Goal: Information Seeking & Learning: Check status

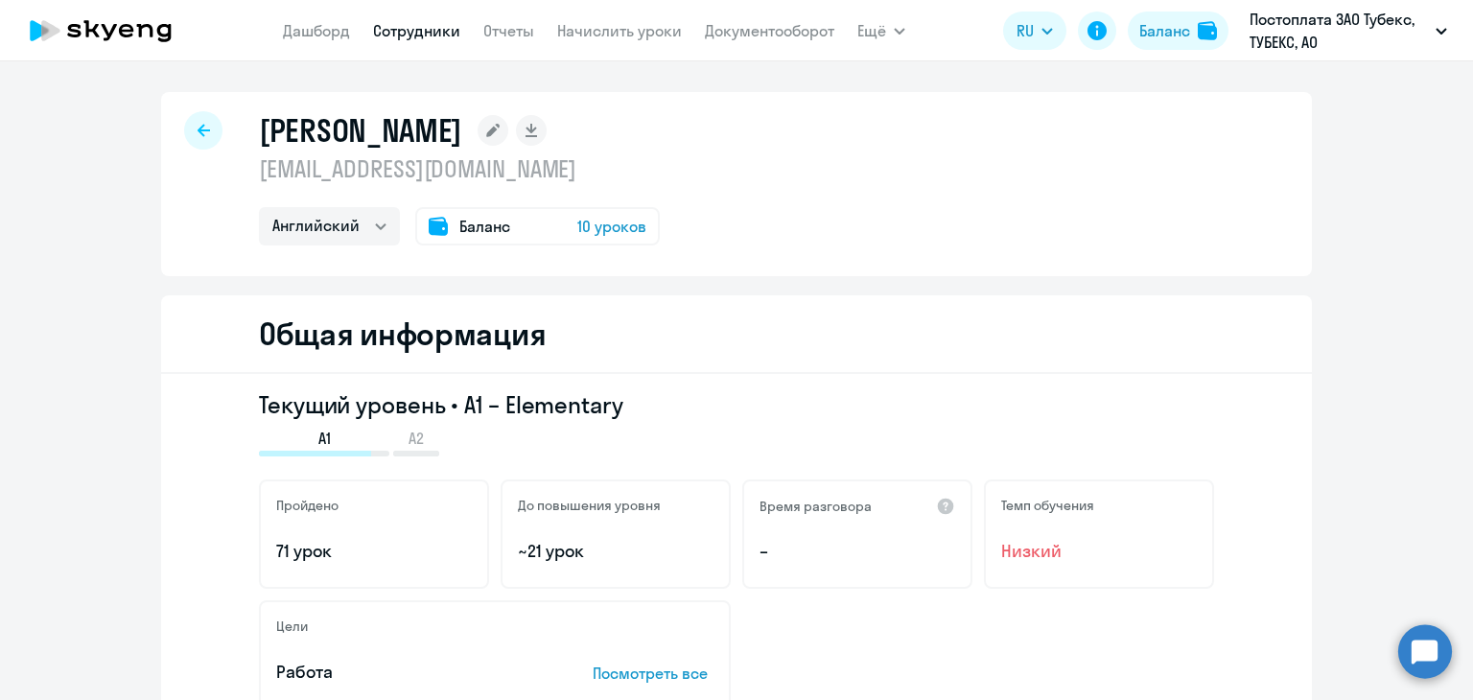
select select "english"
drag, startPoint x: 0, startPoint y: 0, endPoint x: 291, endPoint y: 28, distance: 292.8
click at [291, 28] on link "Дашборд" at bounding box center [316, 30] width 67 height 19
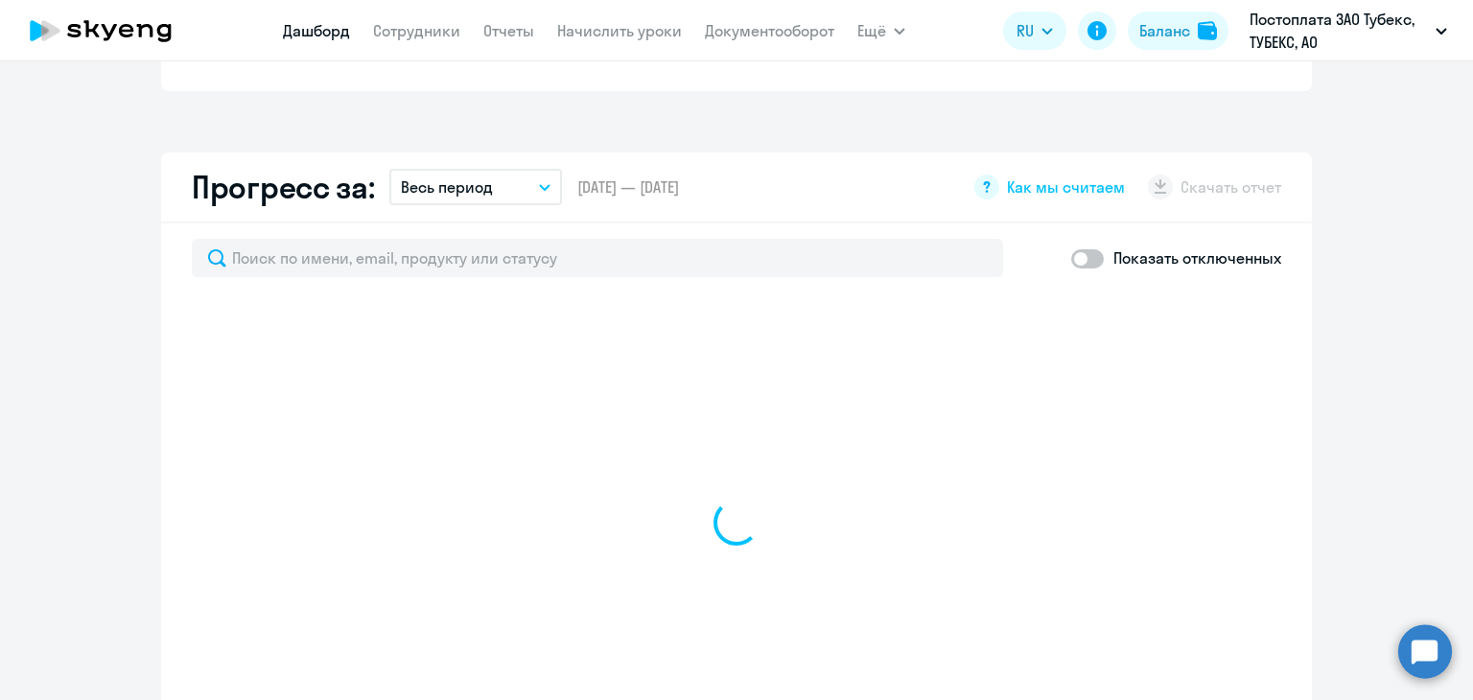
select select "30"
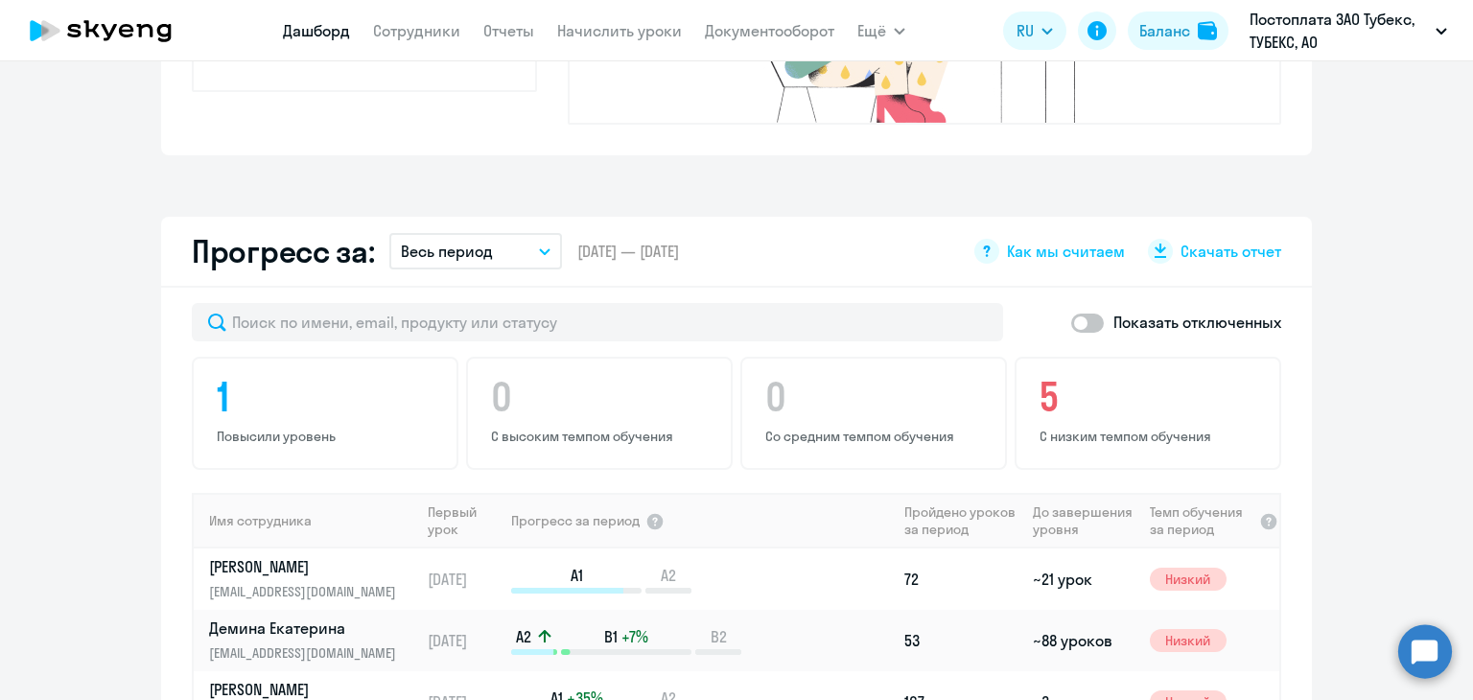
scroll to position [959, 0]
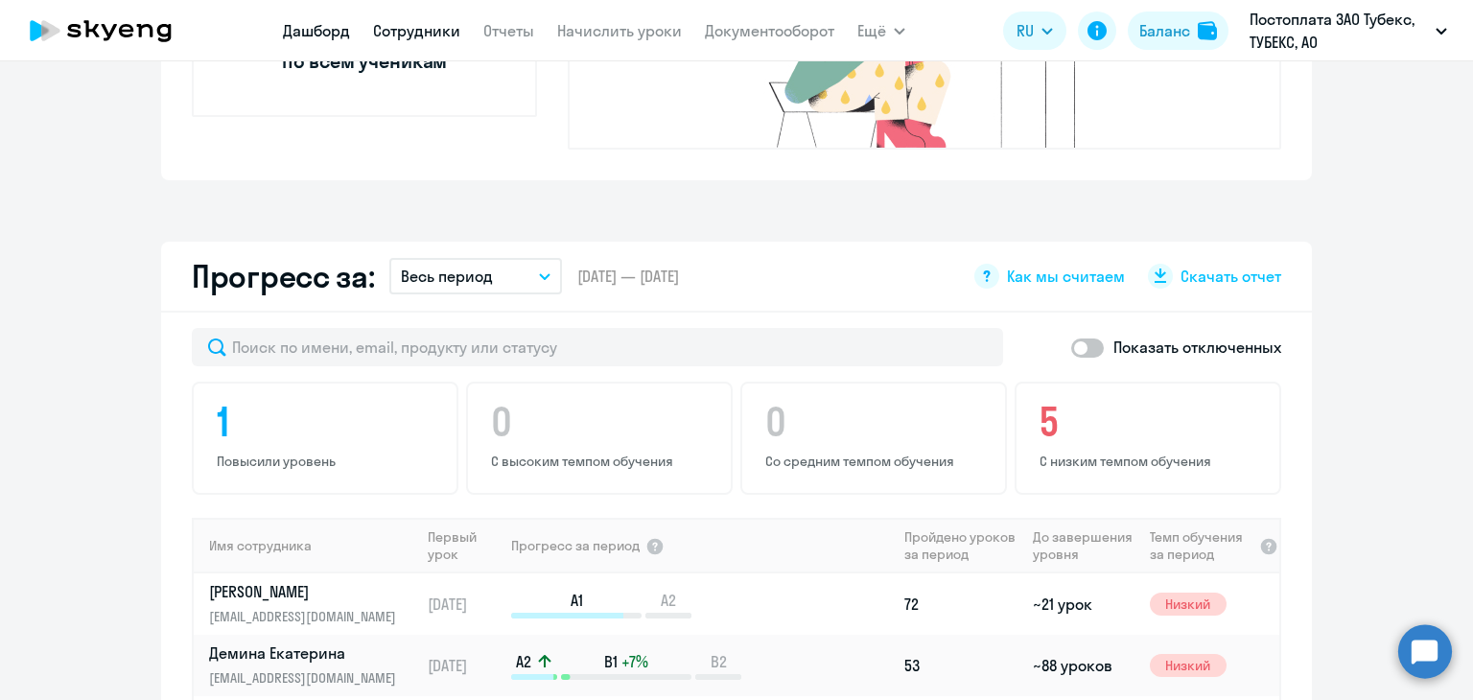
click at [404, 39] on link "Сотрудники" at bounding box center [416, 30] width 87 height 19
click at [418, 33] on link "Сотрудники" at bounding box center [416, 30] width 87 height 19
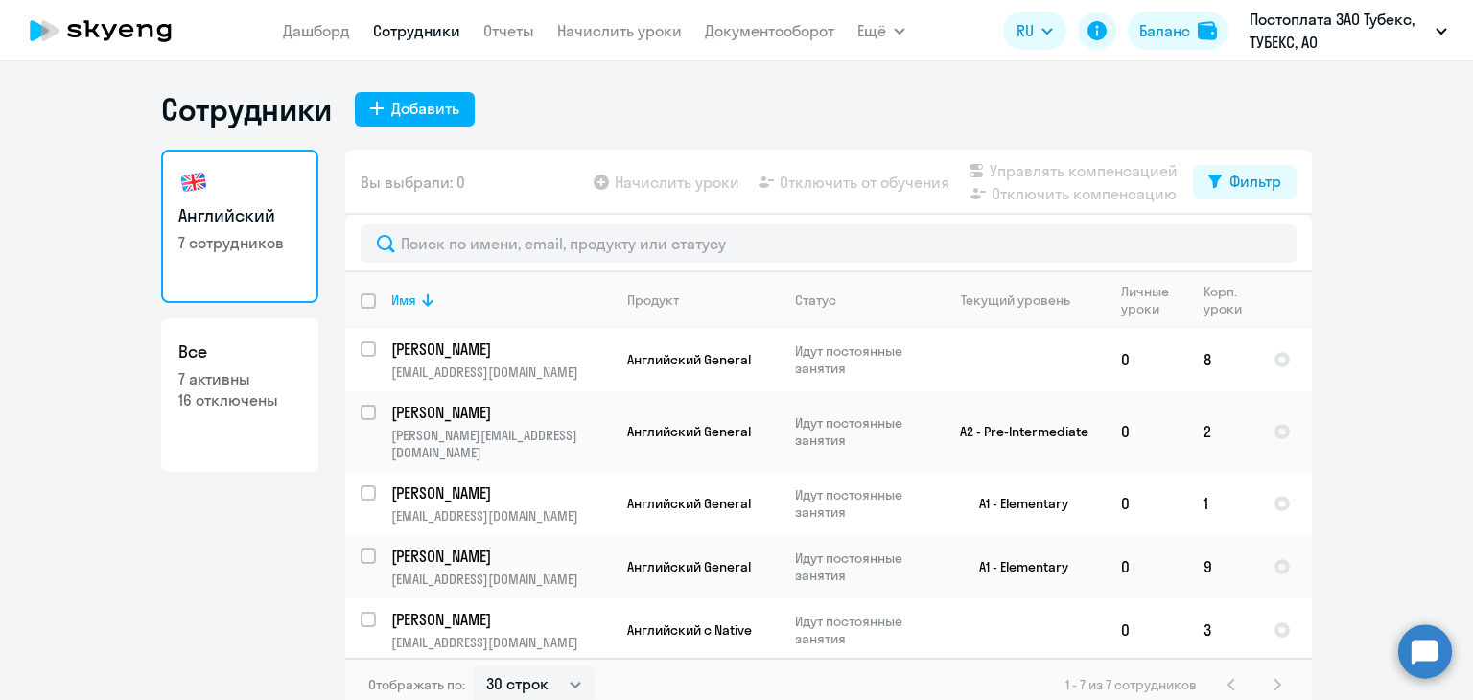
select select "30"
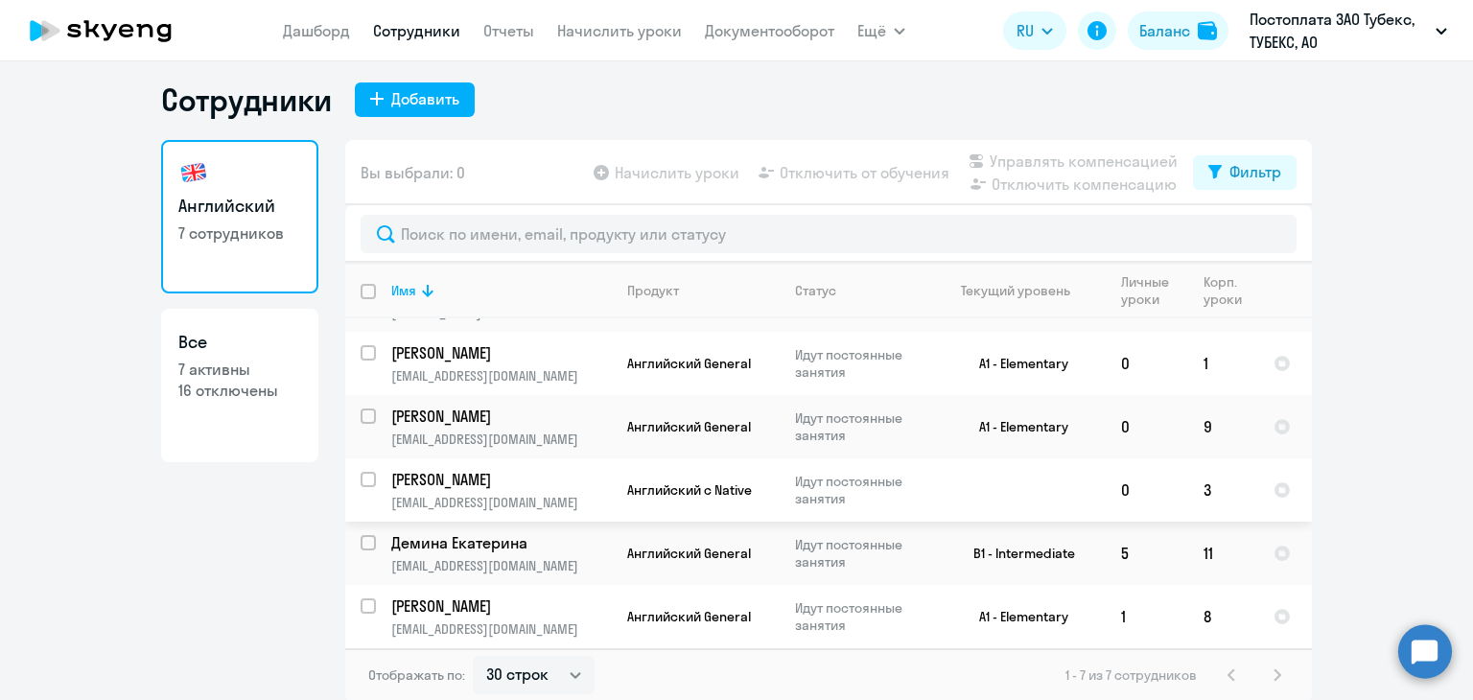
scroll to position [12, 0]
click at [1195, 478] on td "3" at bounding box center [1223, 487] width 70 height 63
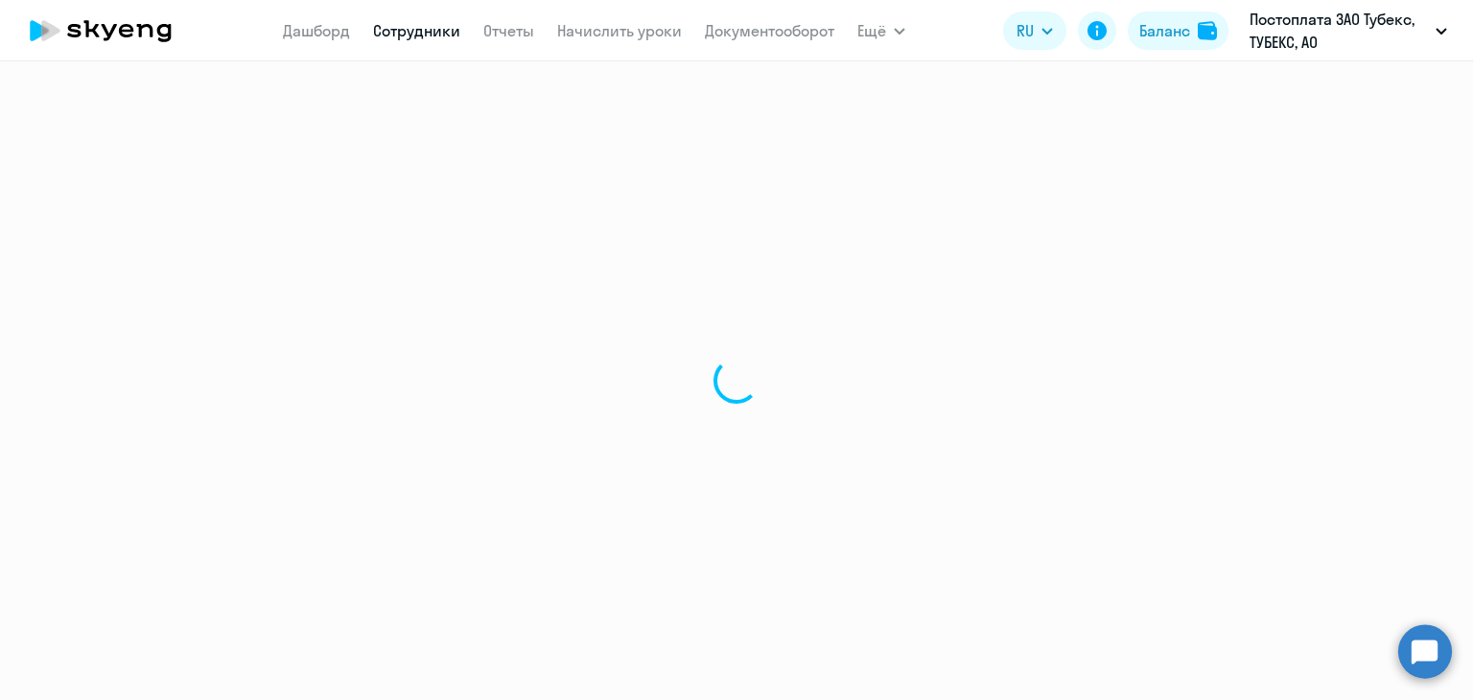
select select "english"
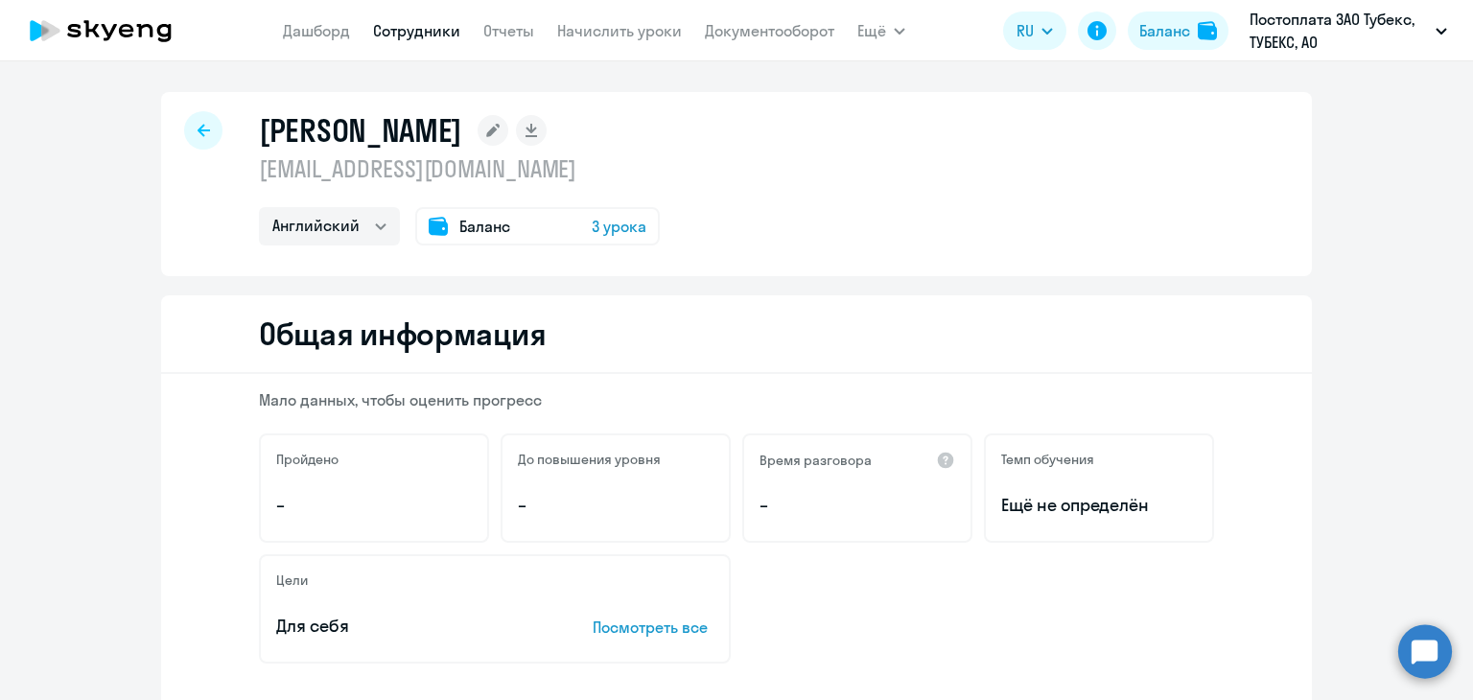
click at [617, 233] on span "3 урока" at bounding box center [619, 226] width 55 height 23
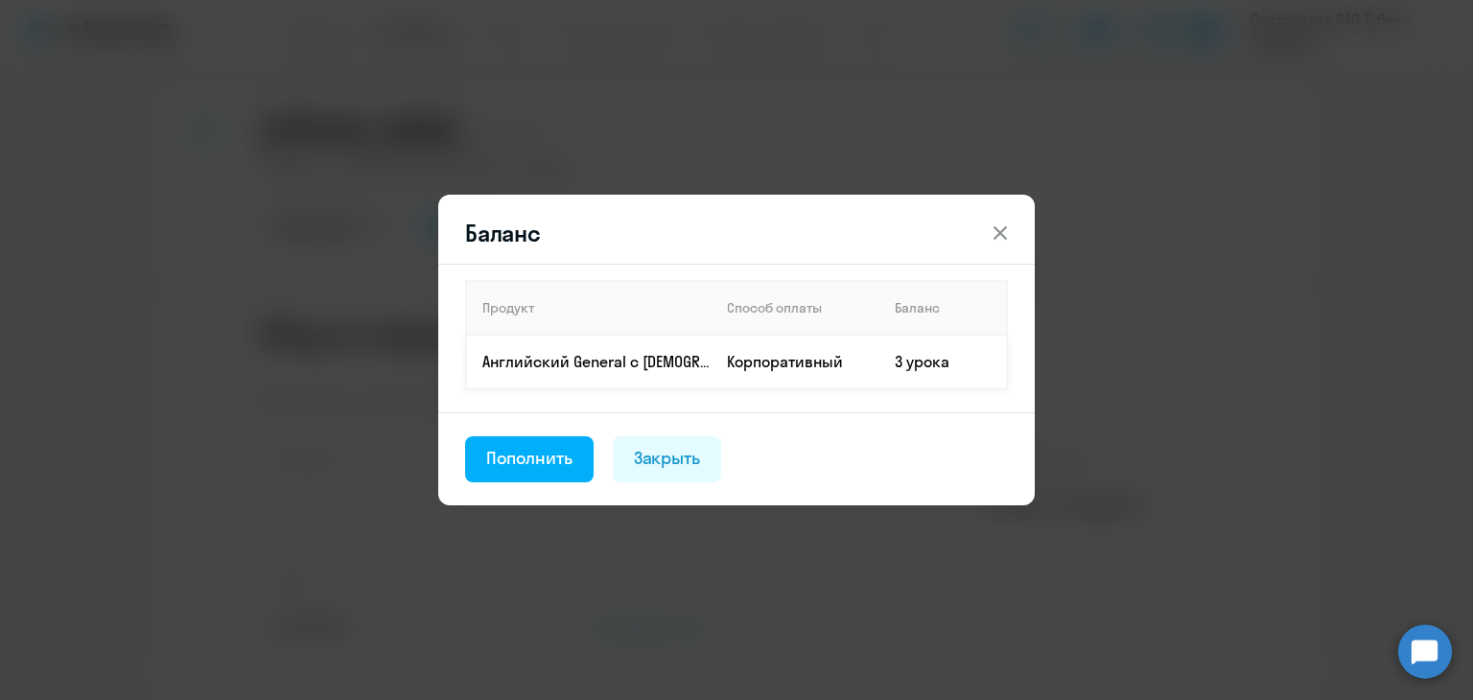
click at [959, 371] on td "3 урока" at bounding box center [943, 362] width 128 height 54
click at [564, 461] on div "Пополнить" at bounding box center [529, 458] width 86 height 25
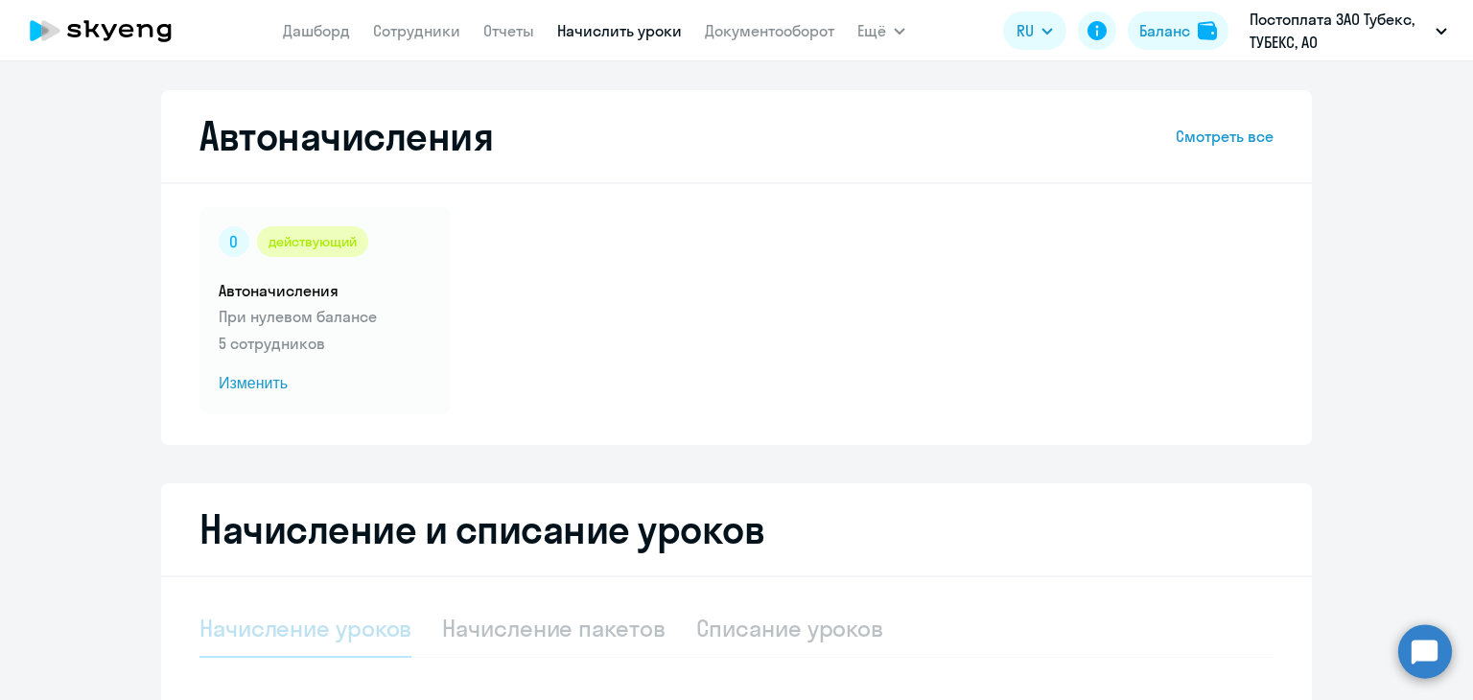
select select "10"
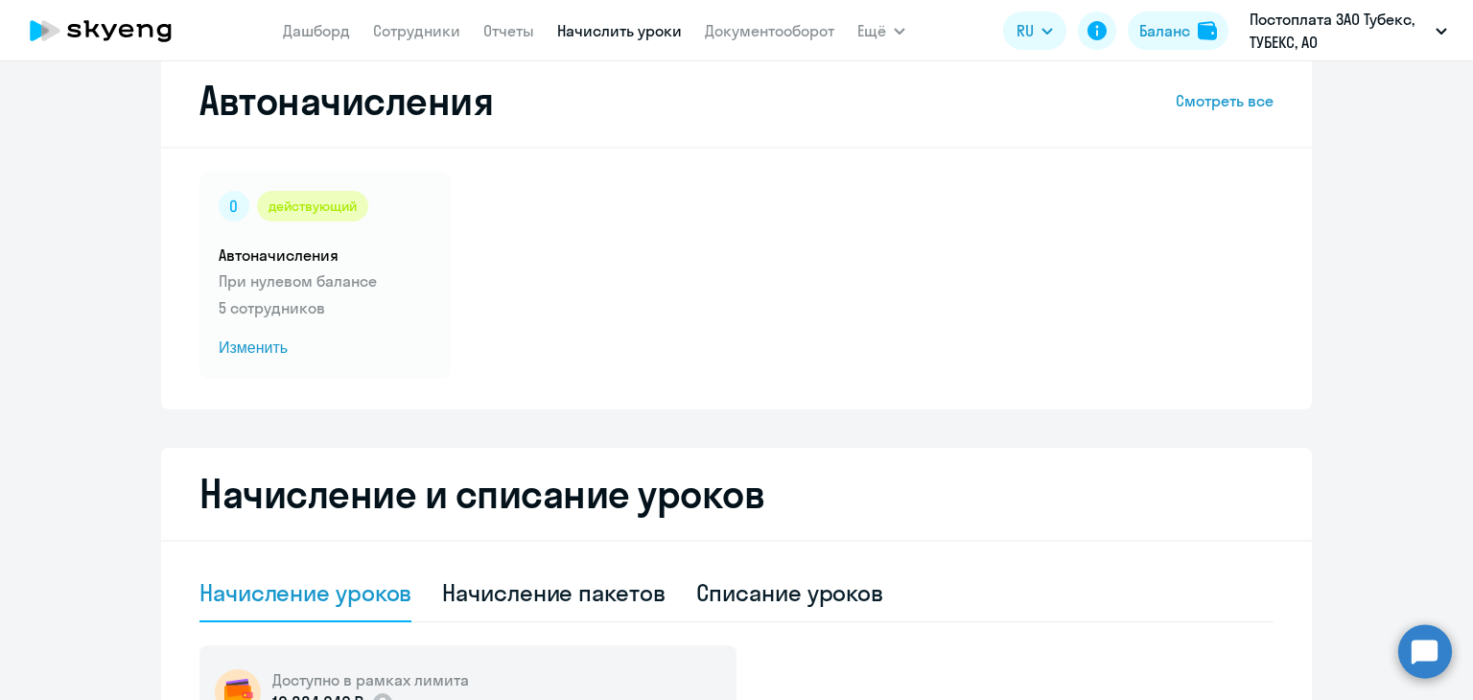
scroll to position [384, 0]
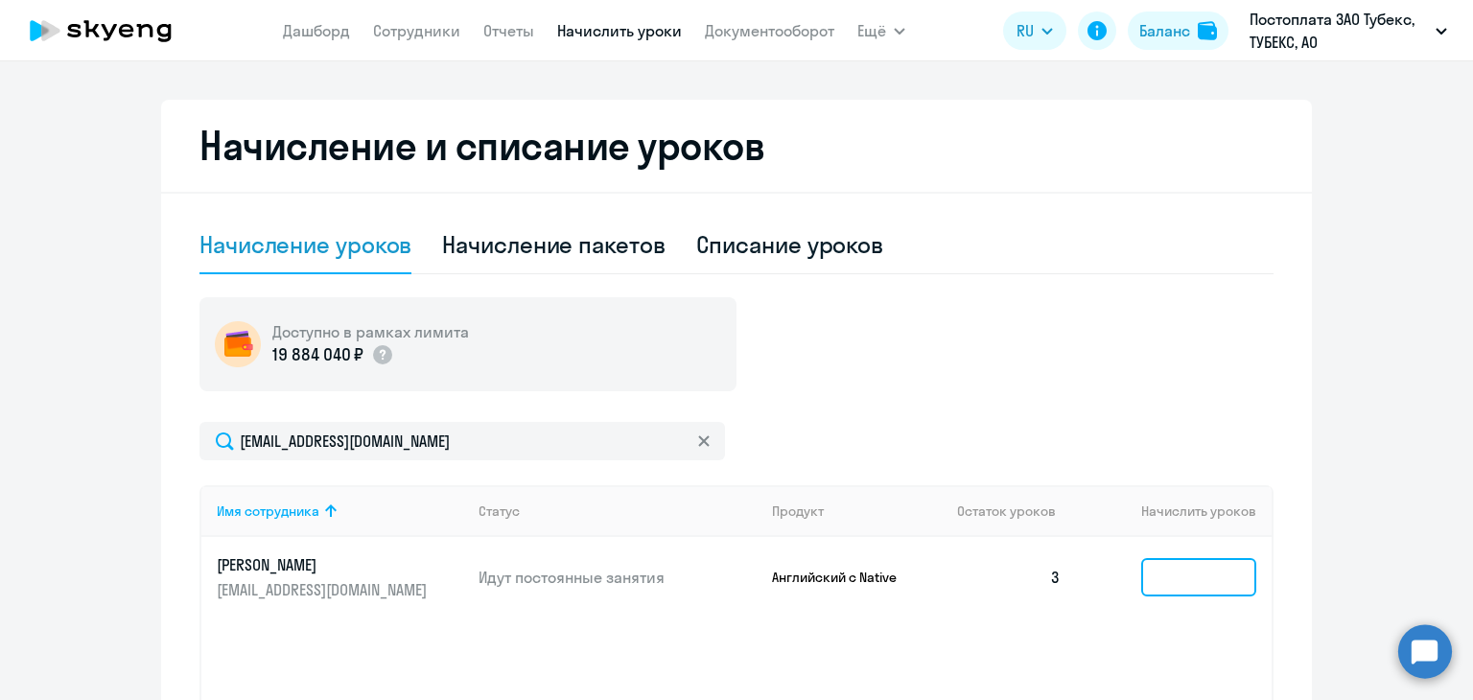
click at [1155, 573] on input at bounding box center [1198, 577] width 115 height 38
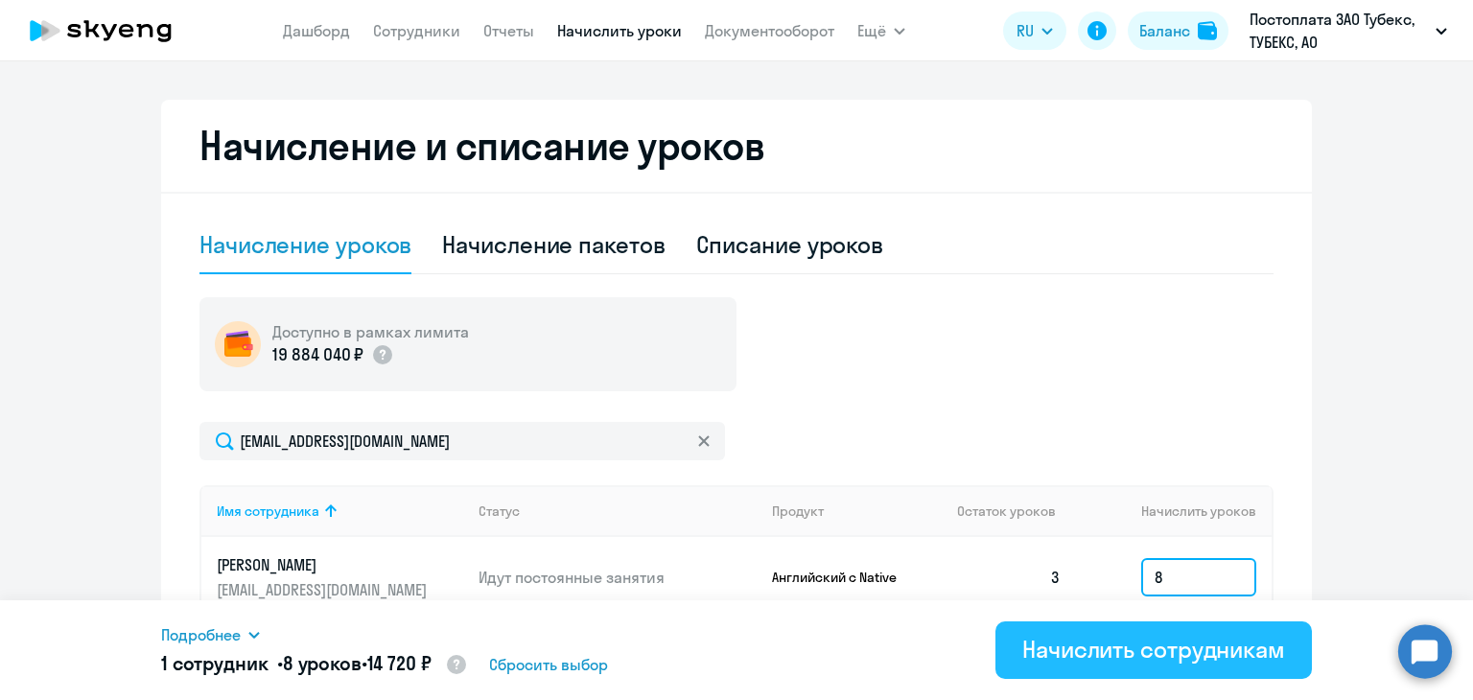
type input "8"
click at [1157, 640] on div "Начислить сотрудникам" at bounding box center [1153, 649] width 263 height 31
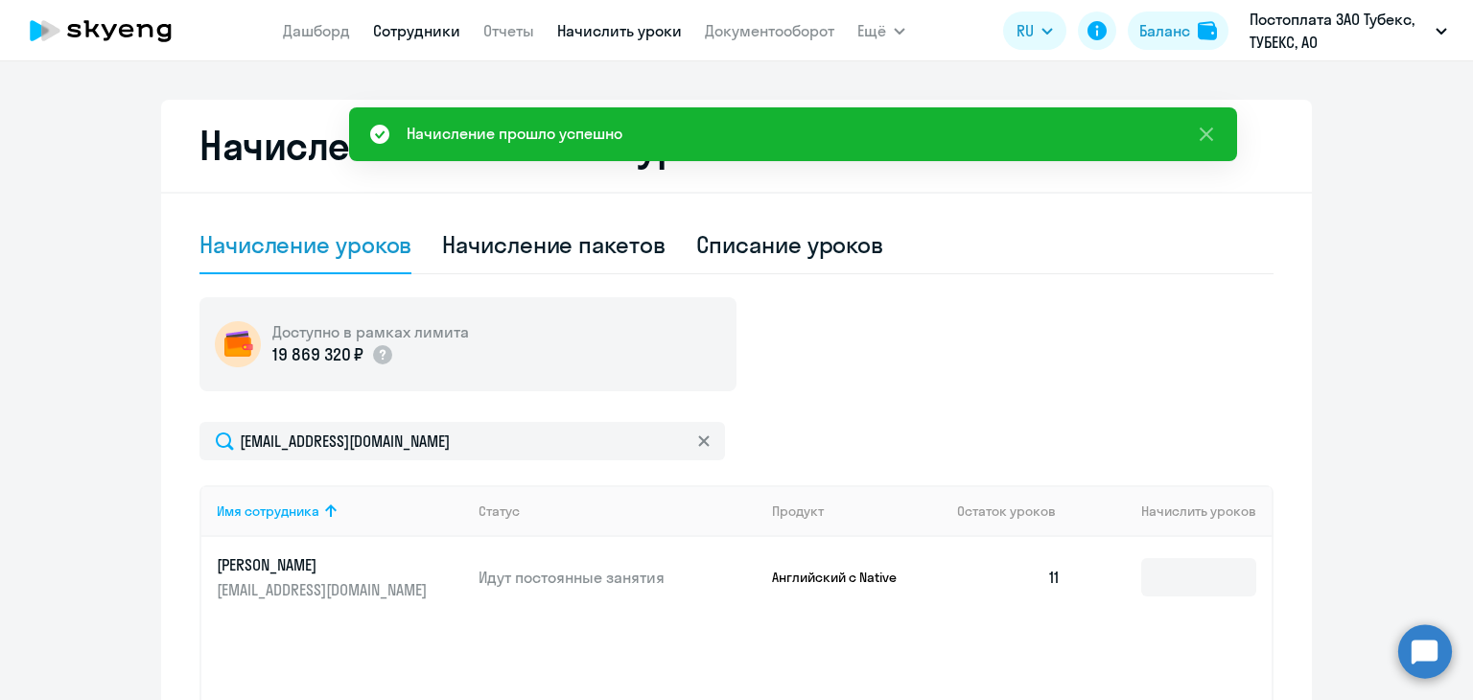
click at [406, 21] on link "Сотрудники" at bounding box center [416, 30] width 87 height 19
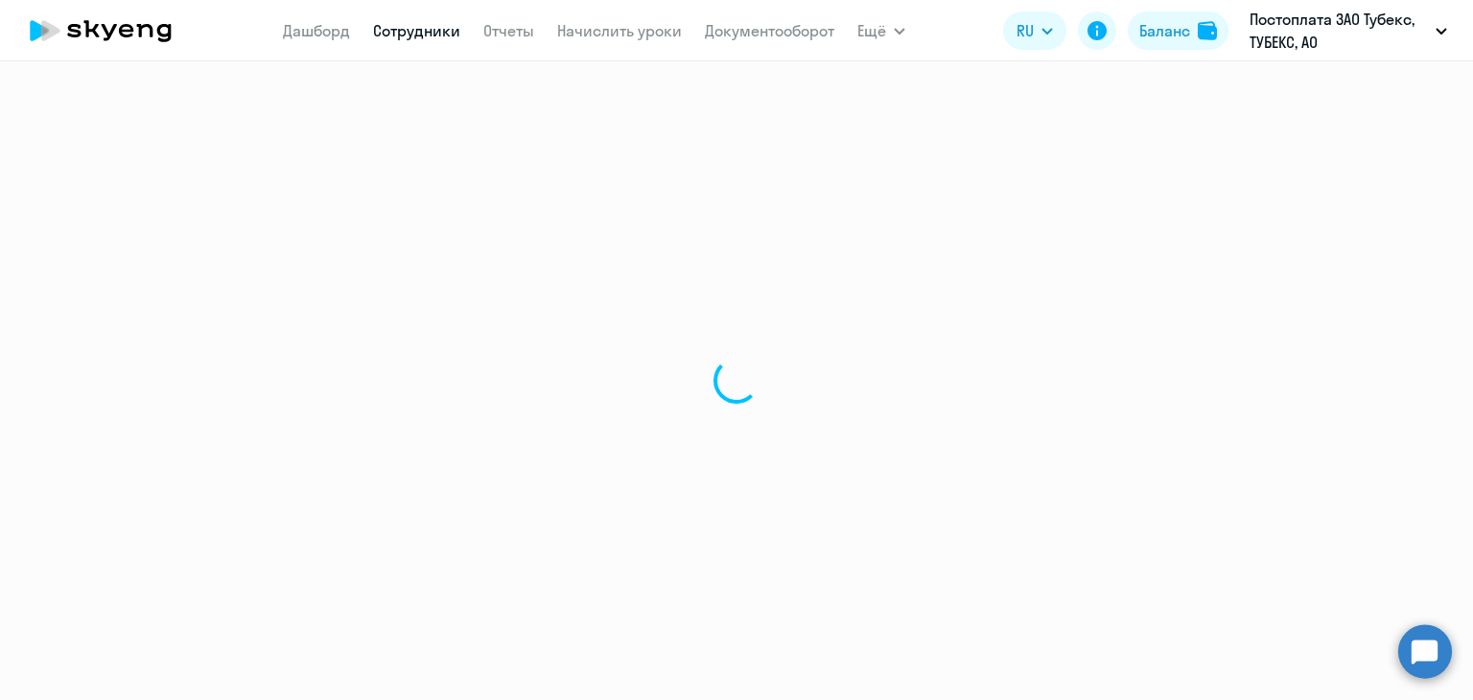
select select "30"
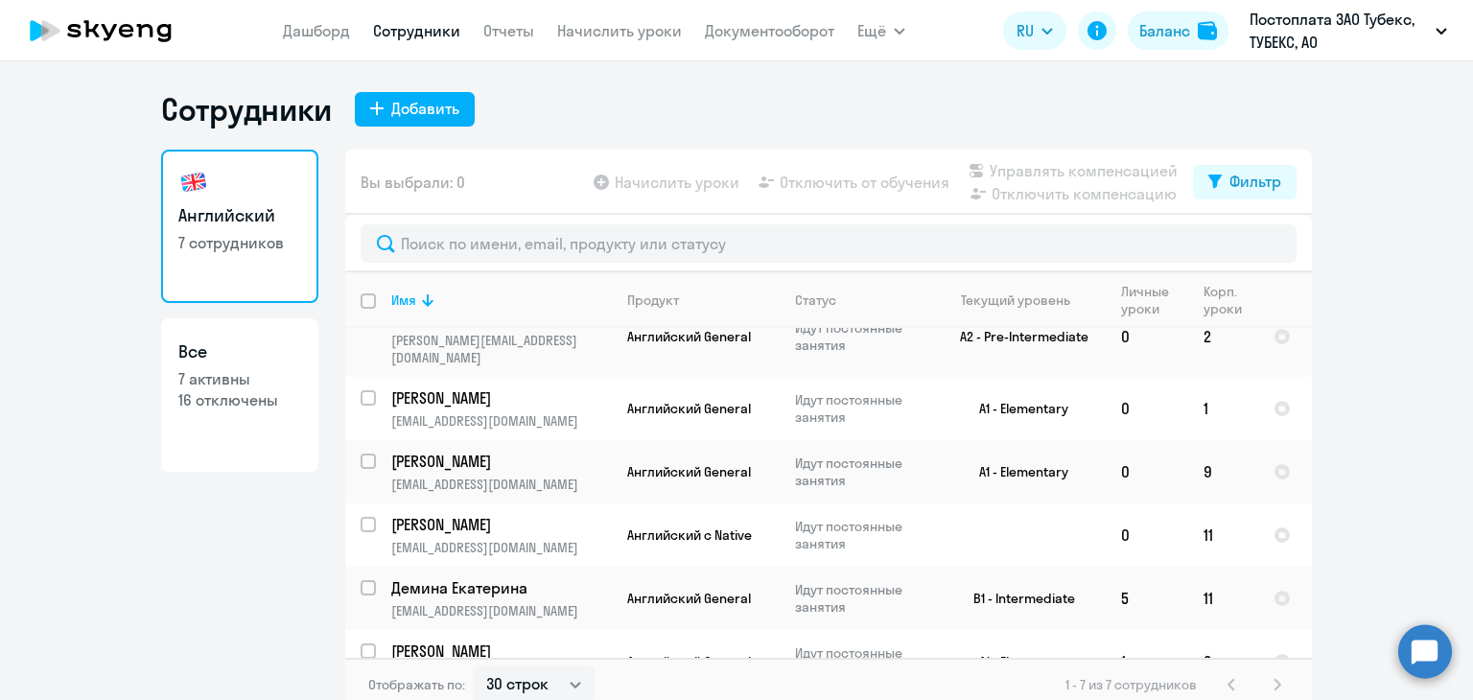
scroll to position [134, 0]
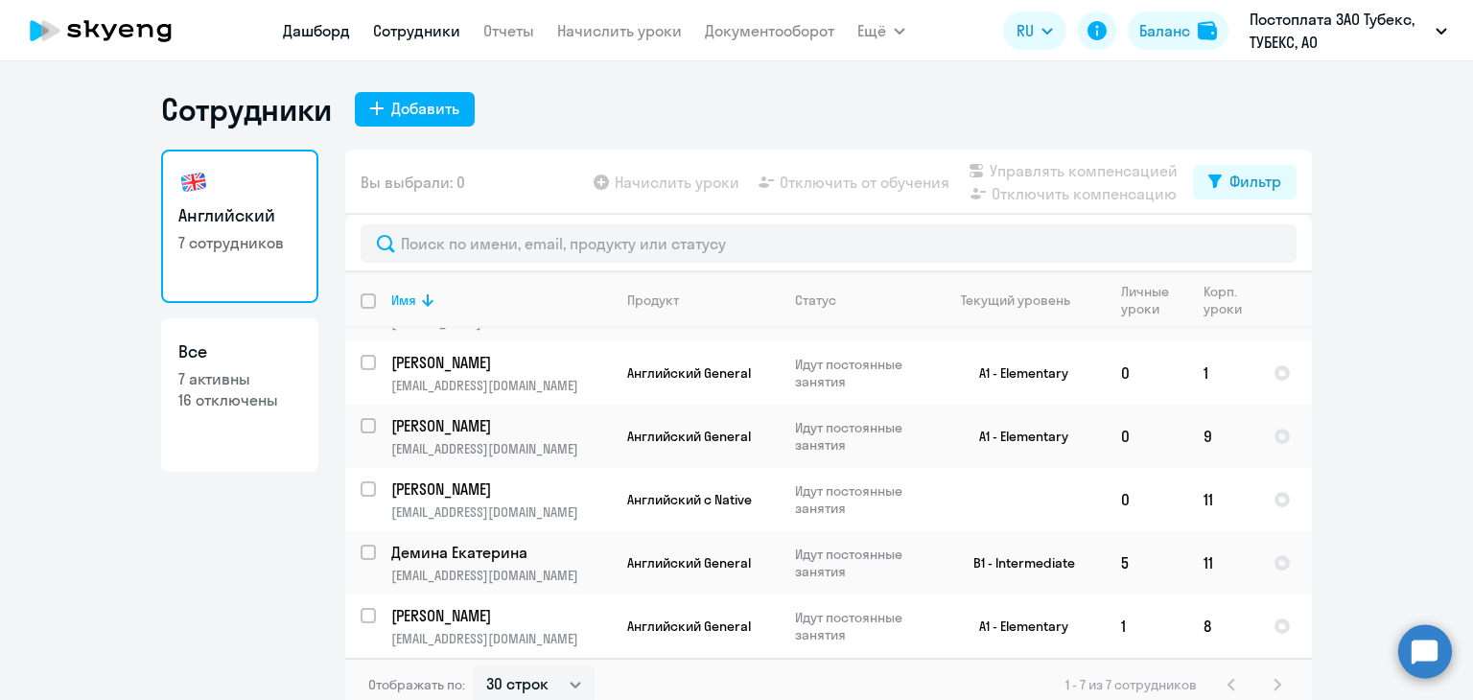
click at [316, 35] on link "Дашборд" at bounding box center [316, 30] width 67 height 19
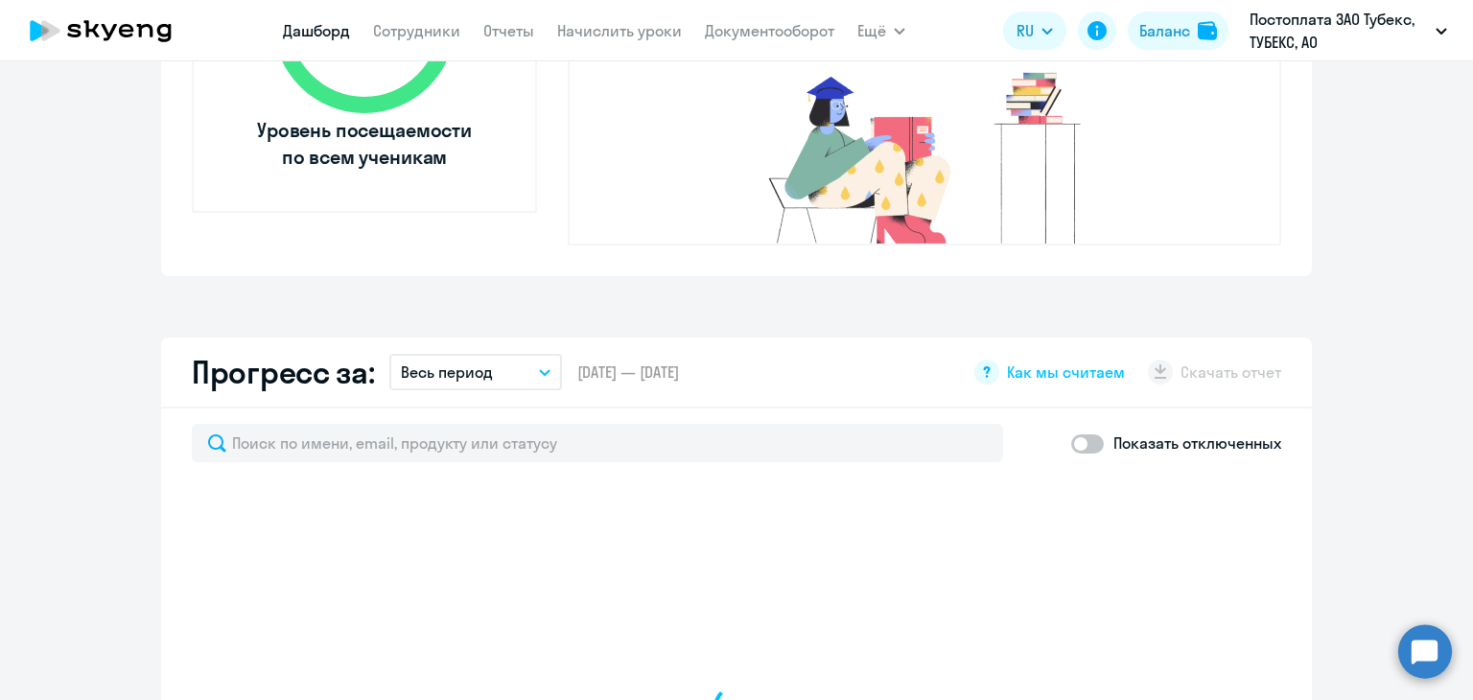
select select "30"
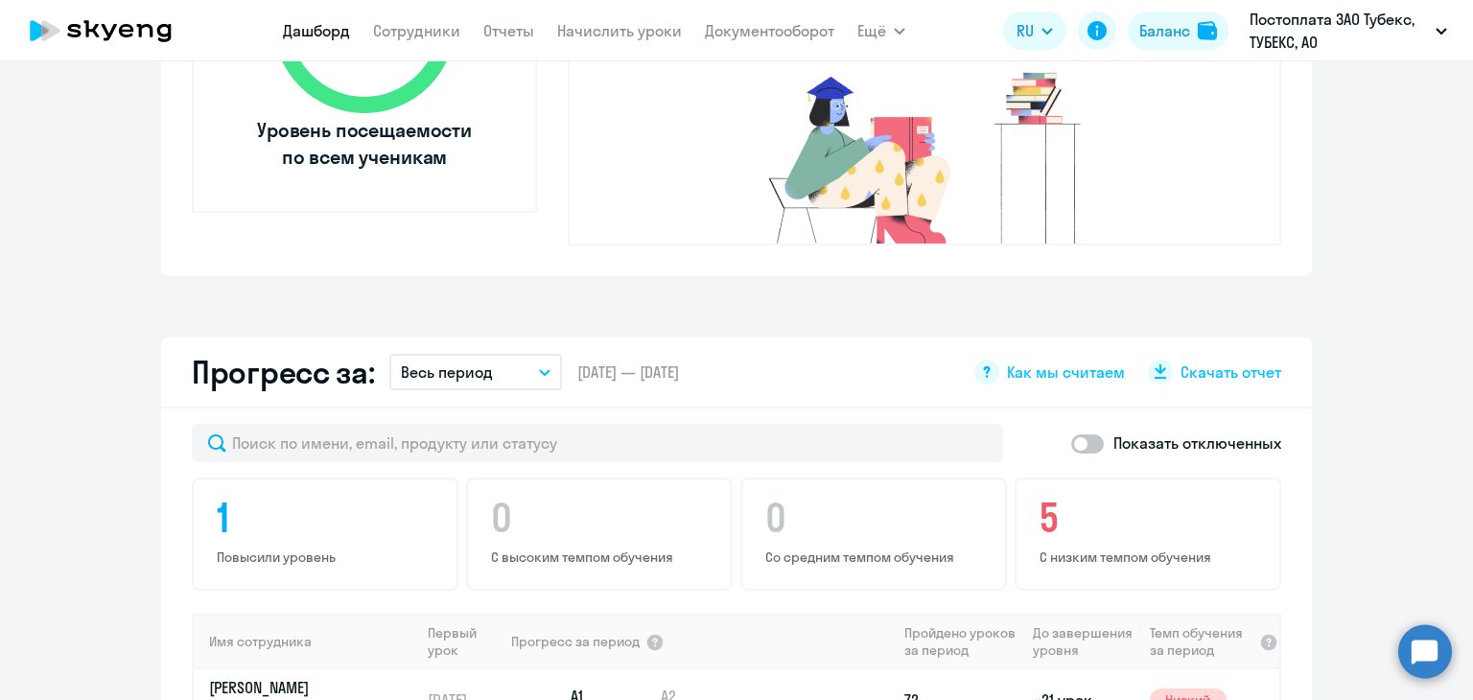
scroll to position [1151, 0]
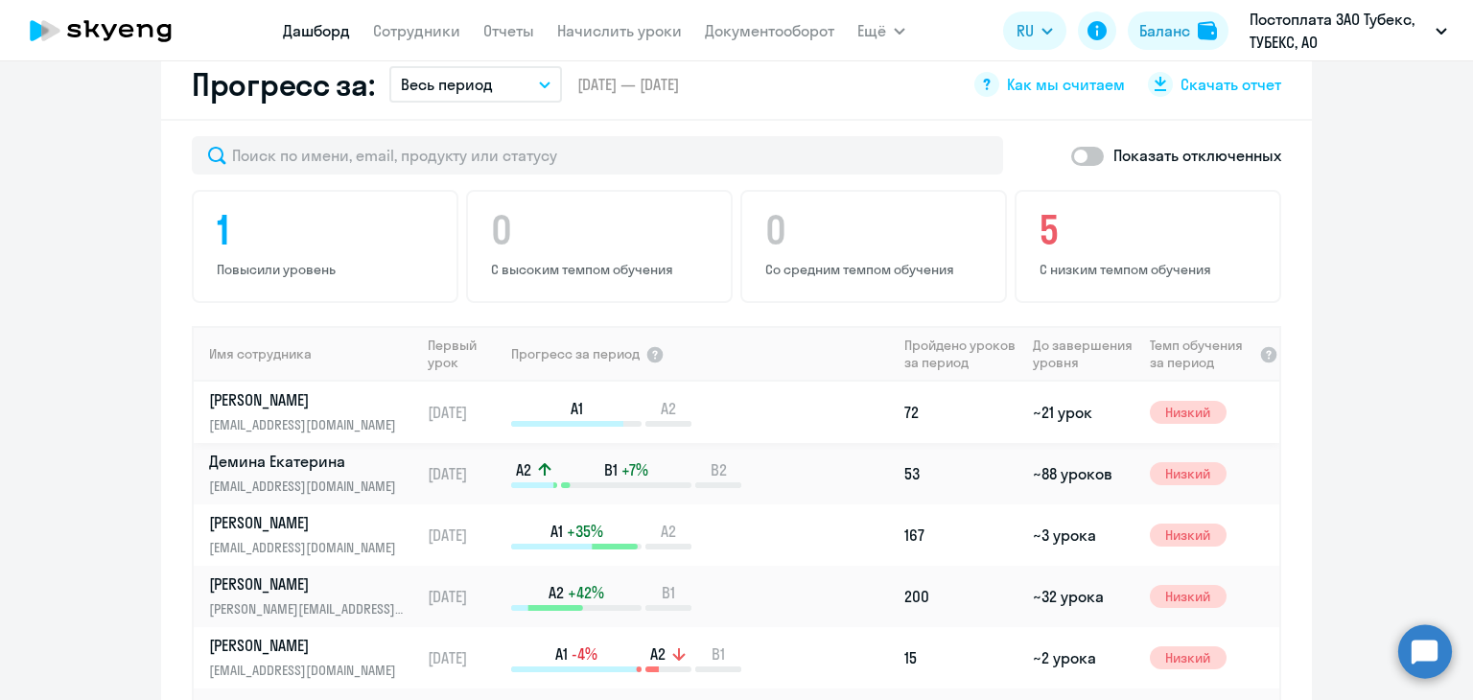
click at [280, 389] on p "[PERSON_NAME]" at bounding box center [308, 399] width 198 height 21
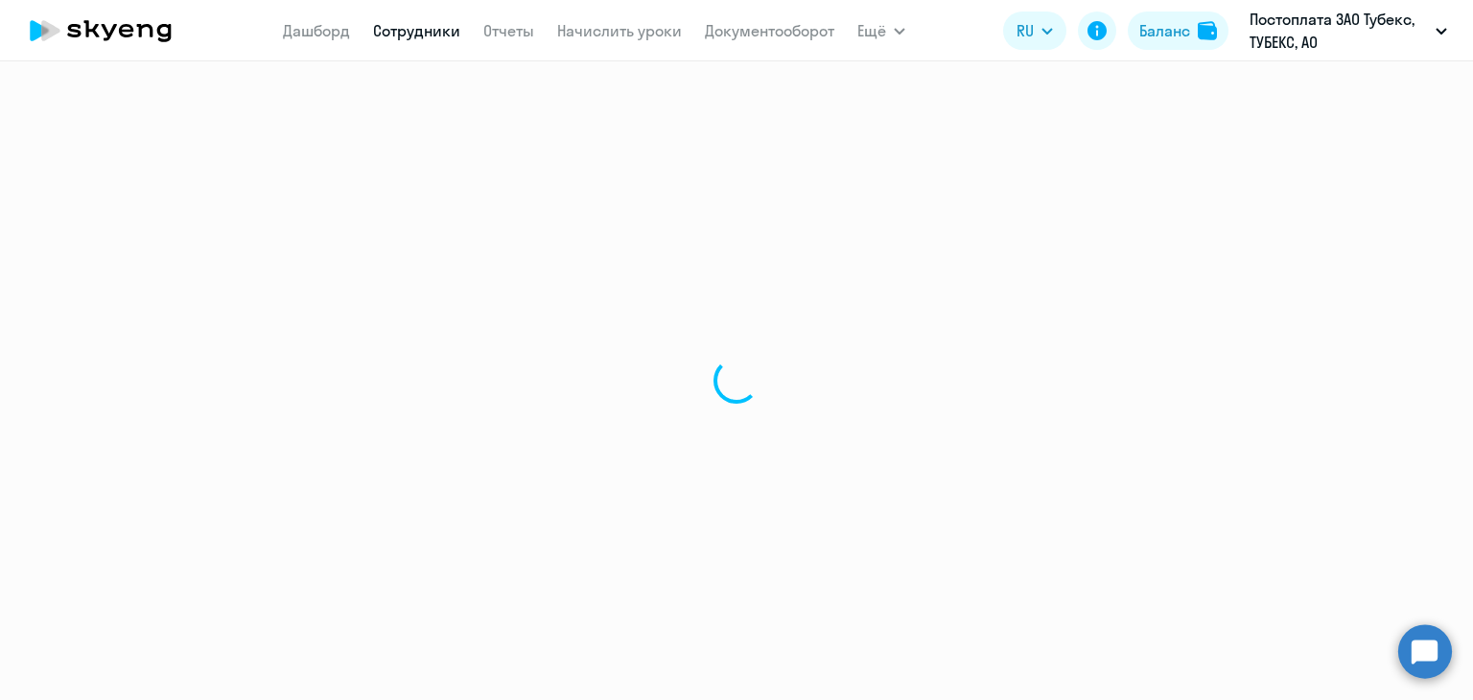
select select "english"
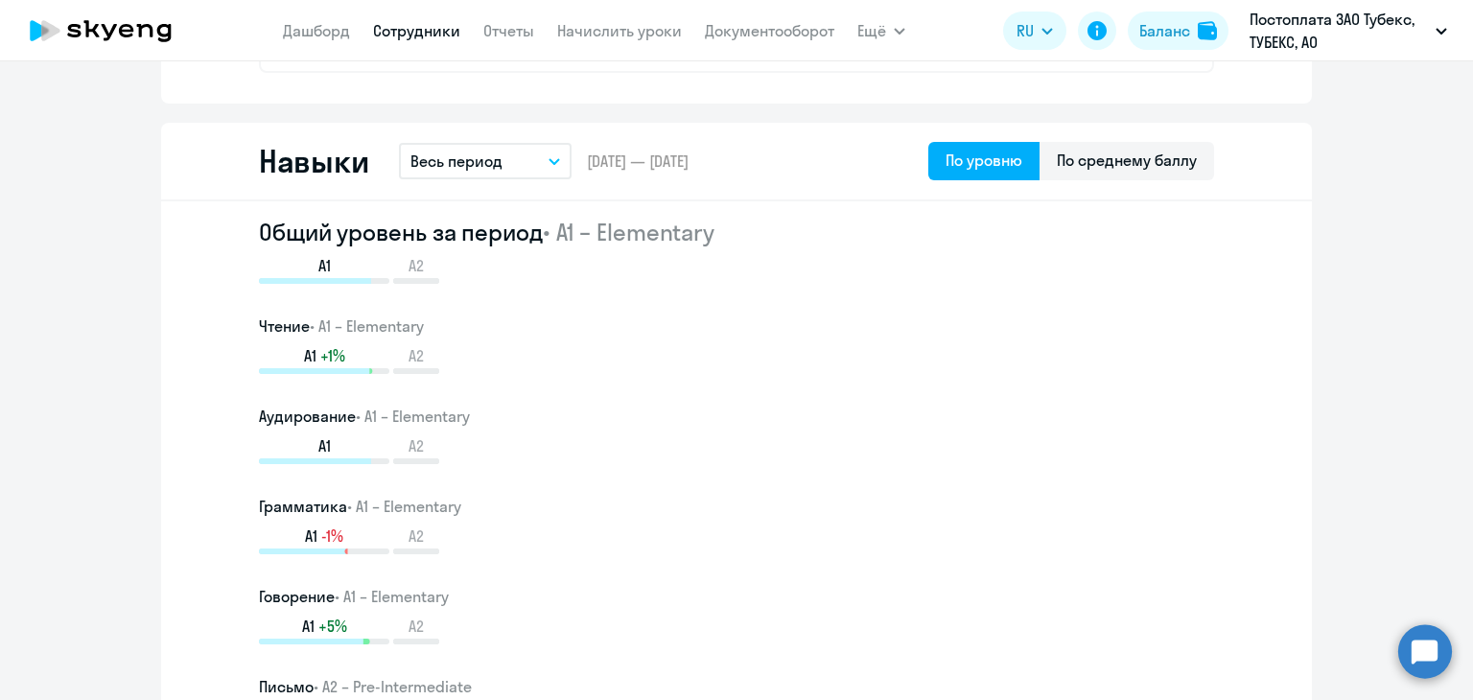
scroll to position [1055, 0]
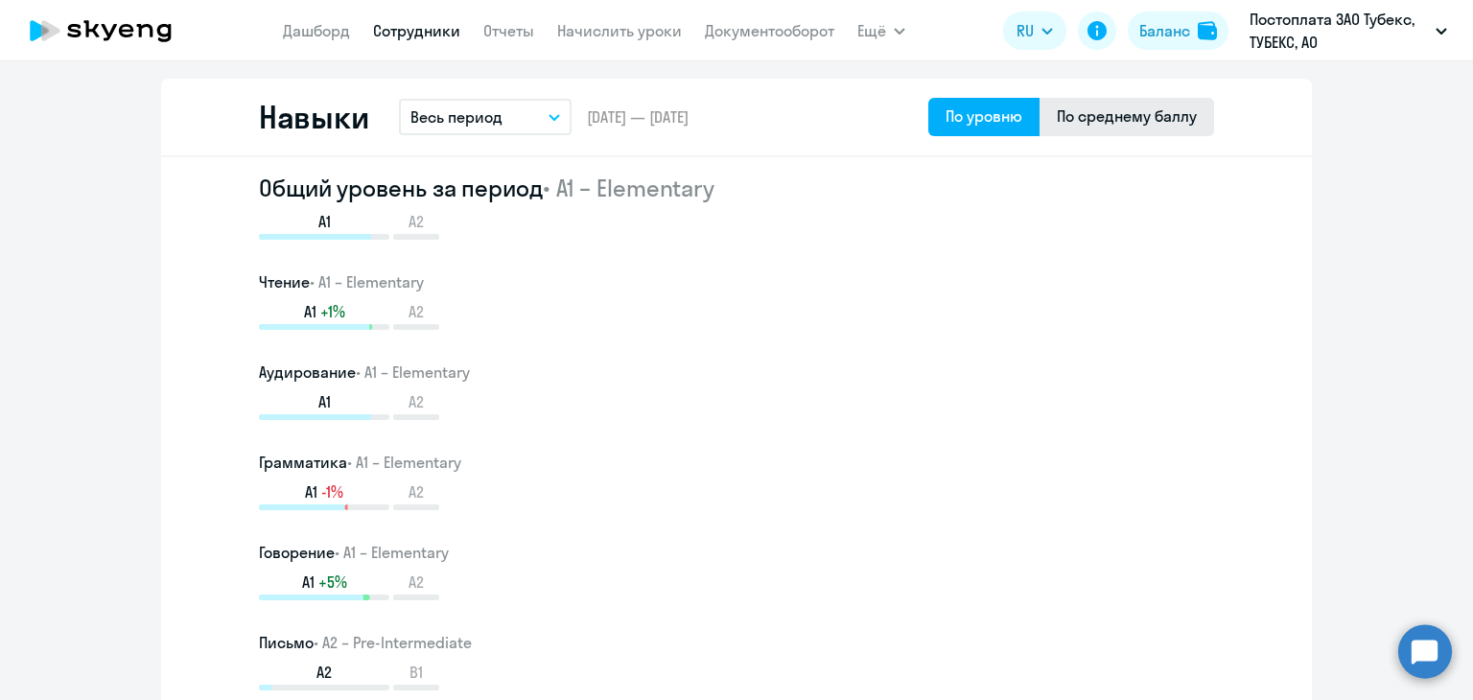
click at [1081, 128] on div "По среднему баллу" at bounding box center [1126, 117] width 175 height 38
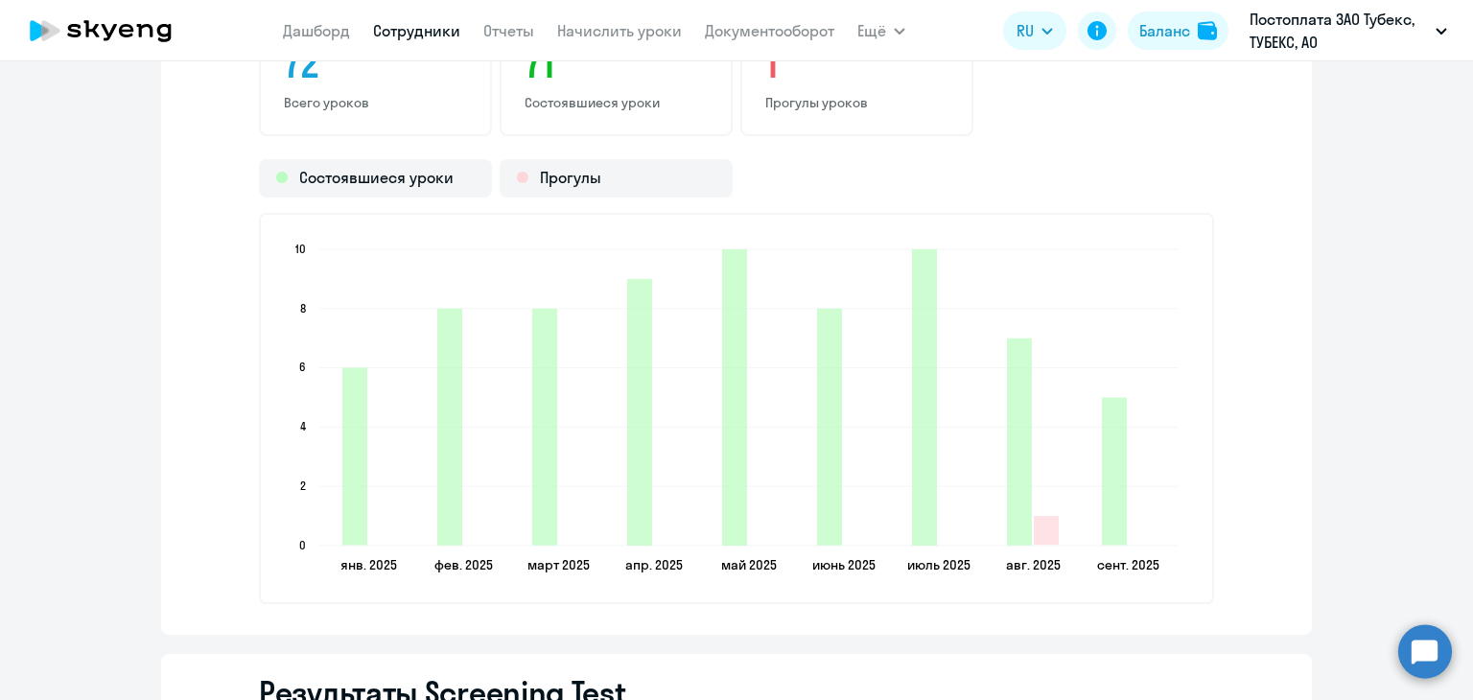
scroll to position [2397, 0]
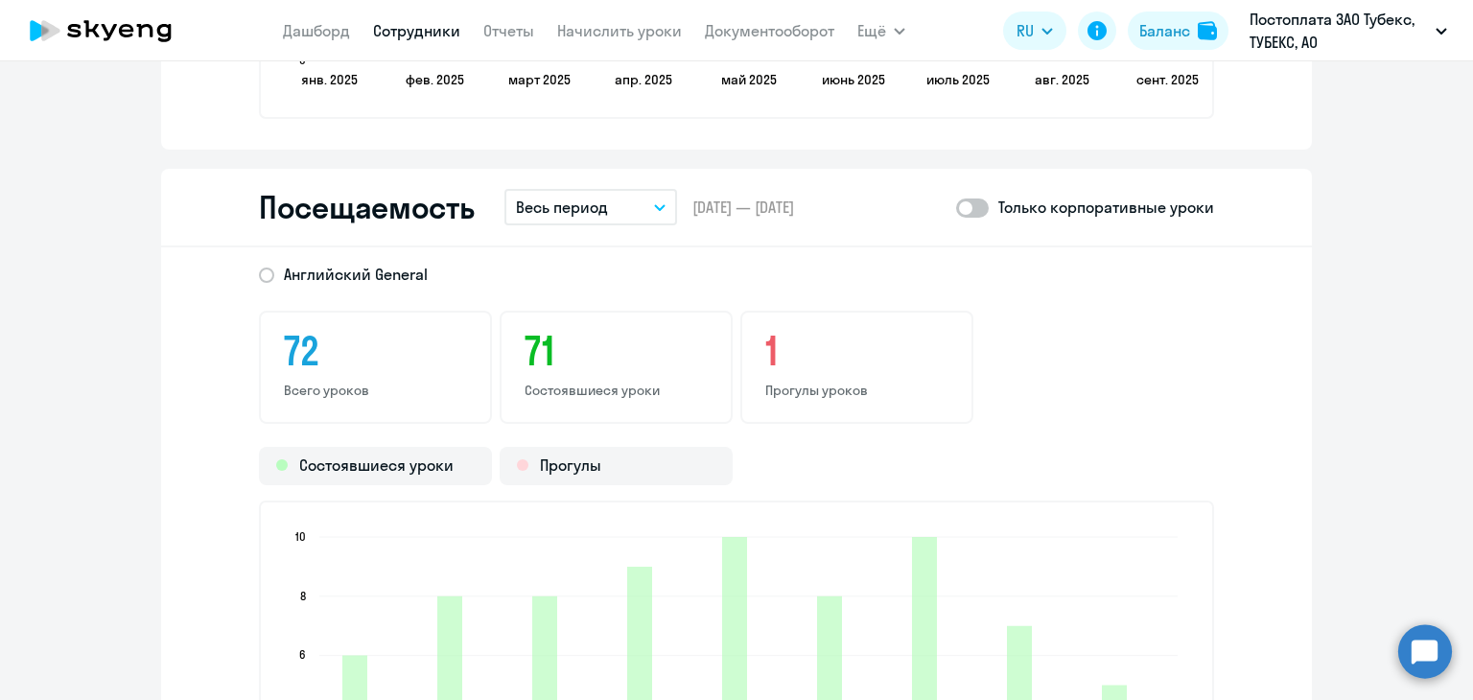
drag, startPoint x: 1404, startPoint y: 373, endPoint x: 1358, endPoint y: 462, distance: 100.3
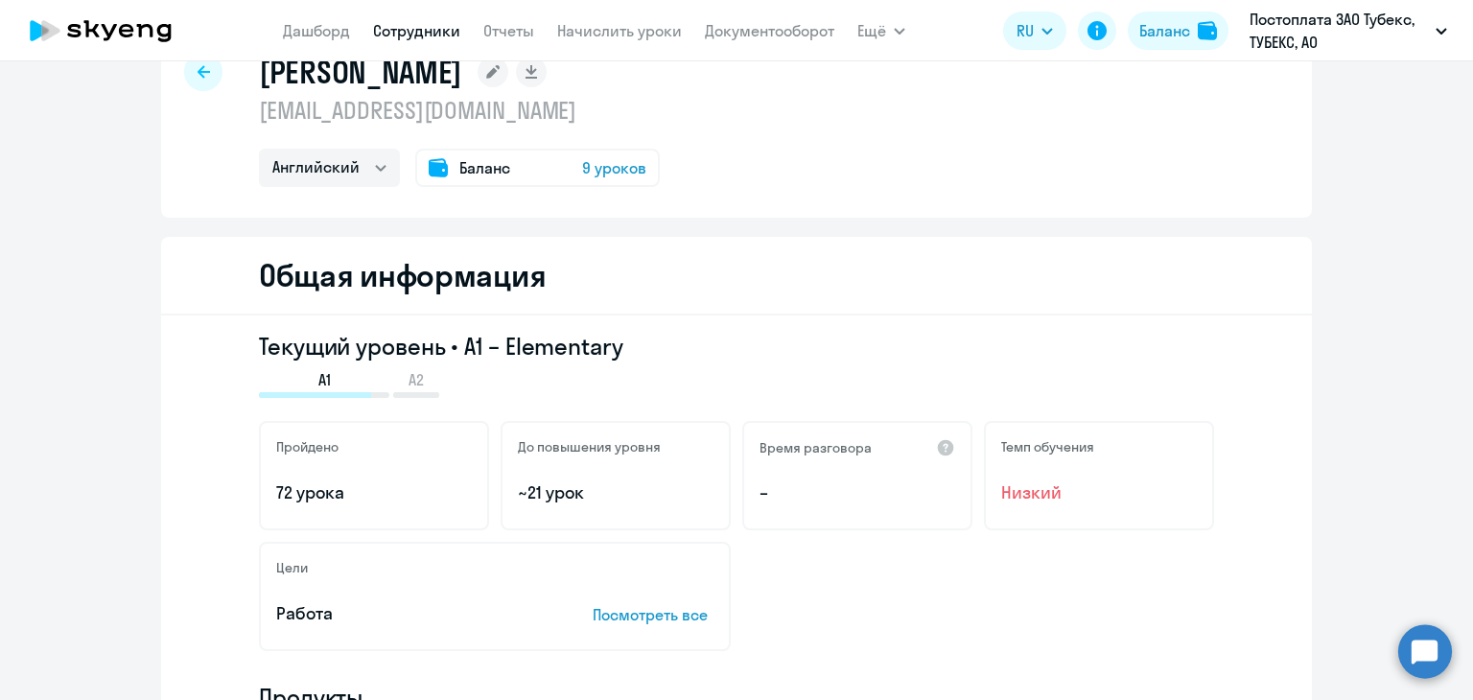
scroll to position [0, 0]
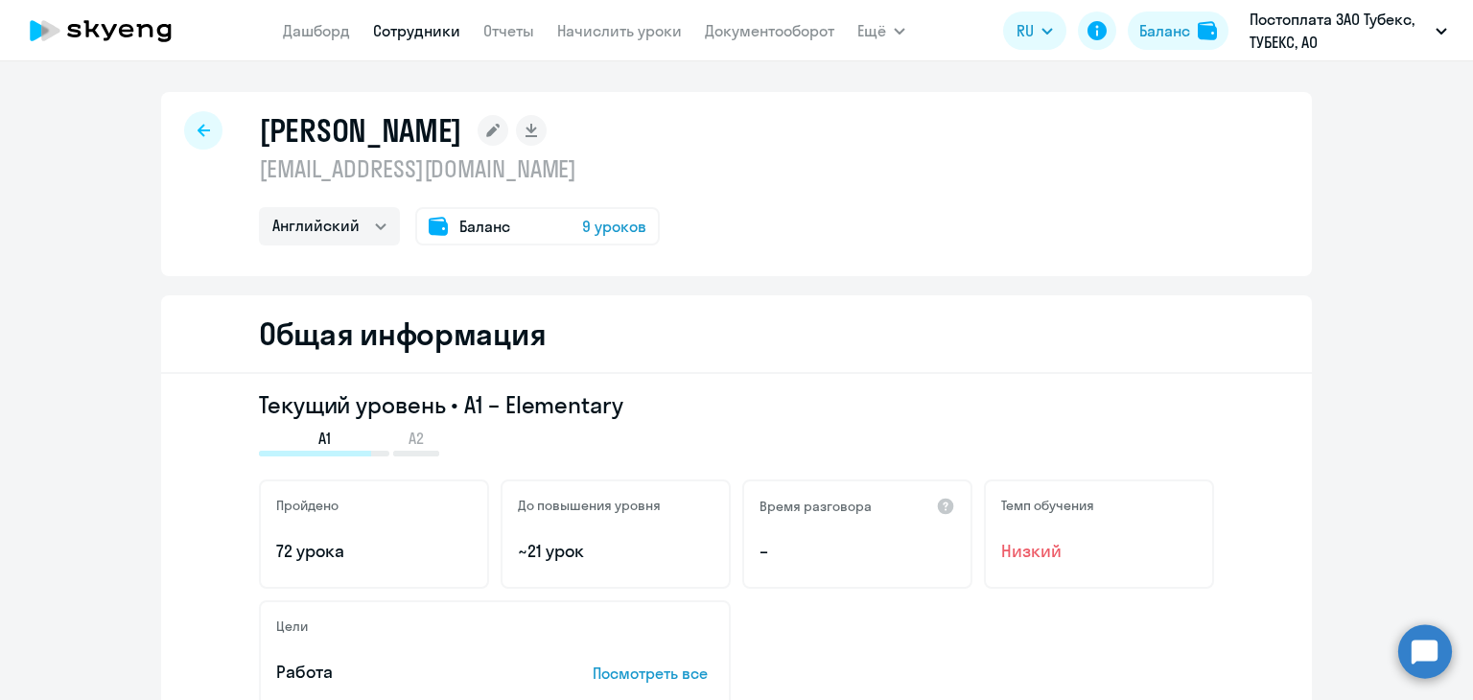
click at [298, 20] on app-menu-item-link "Дашборд" at bounding box center [316, 31] width 67 height 24
click at [299, 23] on link "Дашборд" at bounding box center [316, 30] width 67 height 19
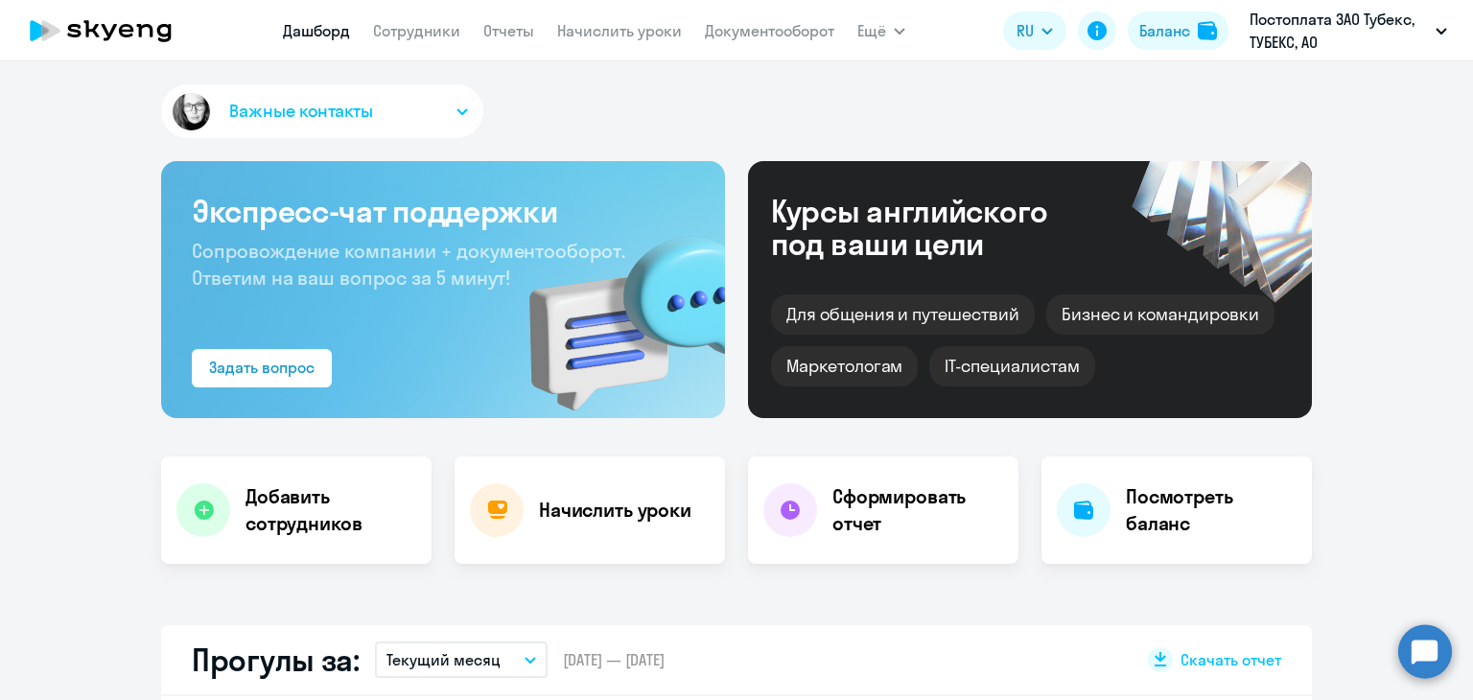
select select "30"
